Goal: Information Seeking & Learning: Learn about a topic

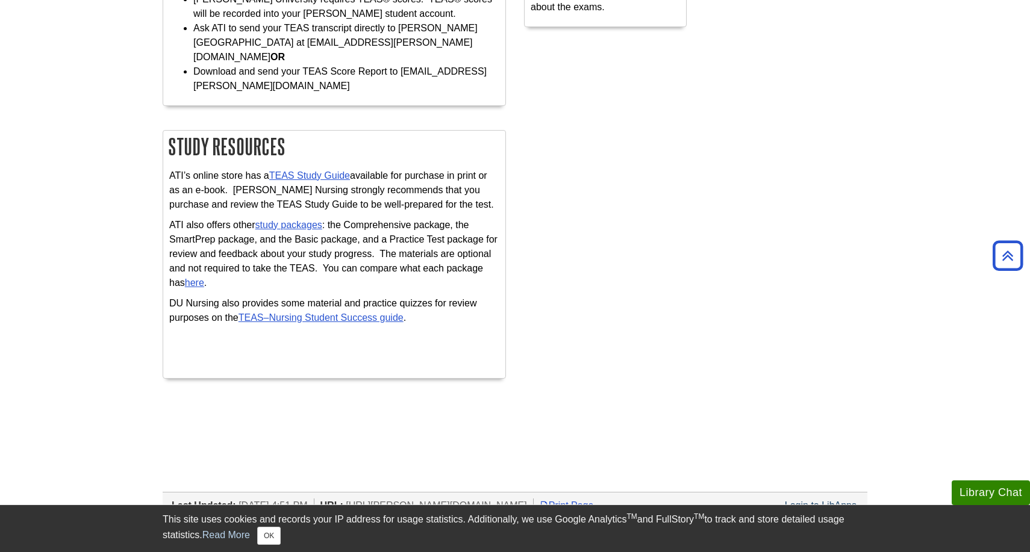
scroll to position [629, 0]
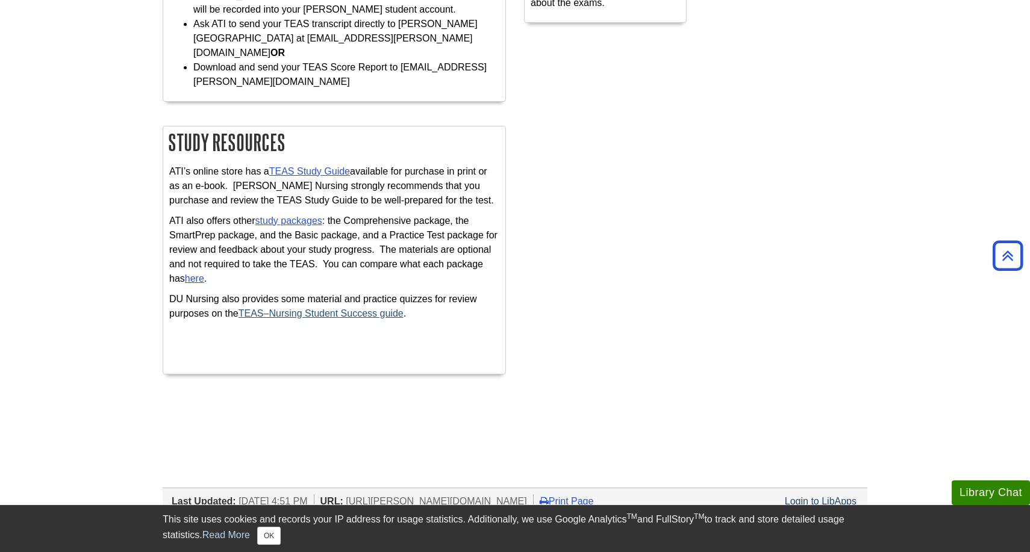
click at [280, 308] on link "TEAS–Nursing Student Success guide" at bounding box center [321, 313] width 165 height 10
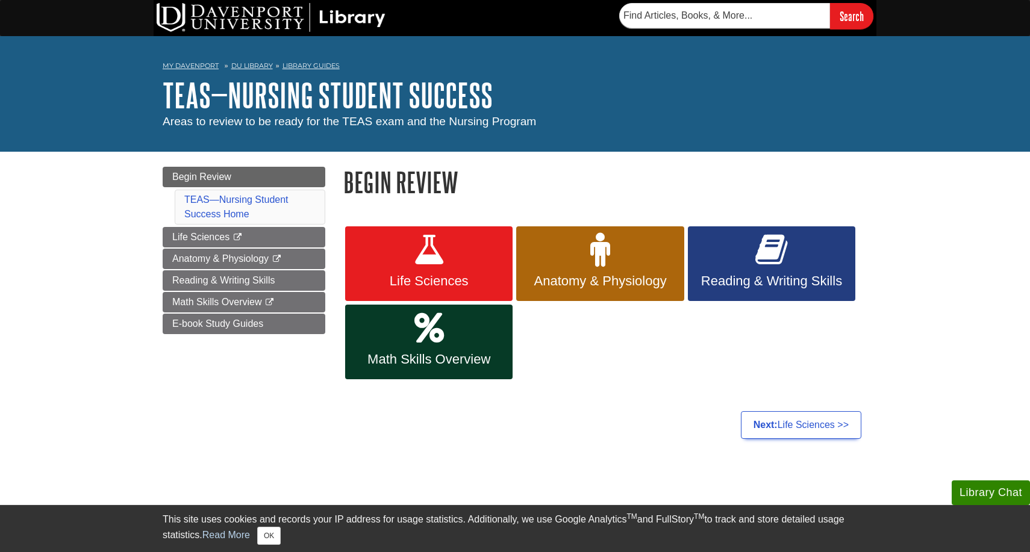
click at [411, 263] on link "Life Sciences" at bounding box center [428, 263] width 167 height 75
click at [255, 326] on span "E-book Study Guides" at bounding box center [217, 324] width 91 height 10
